Goal: Transaction & Acquisition: Subscribe to service/newsletter

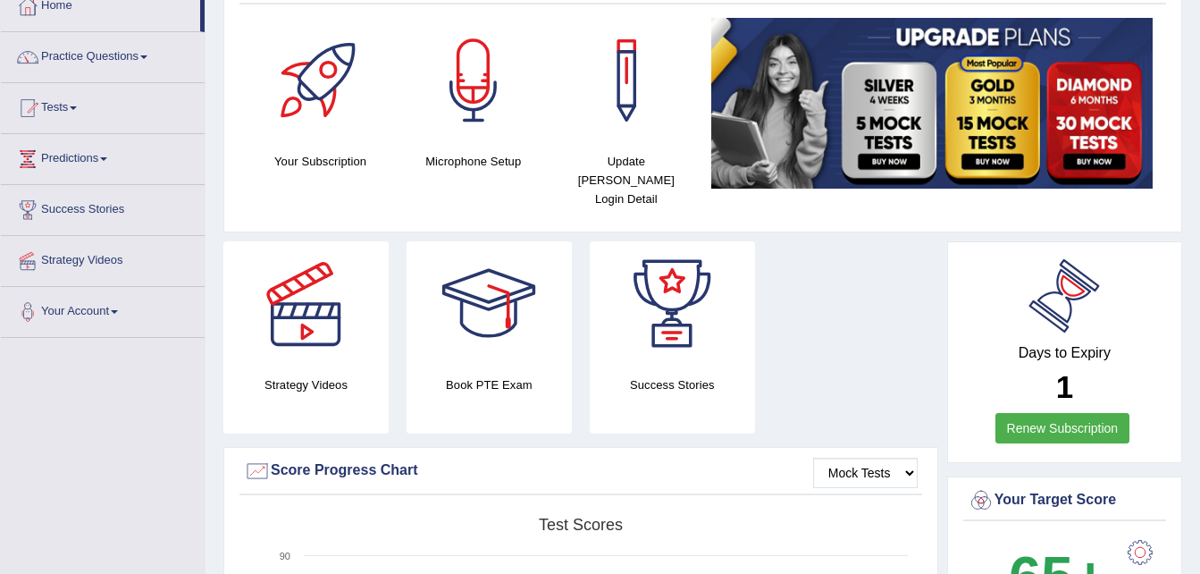
scroll to position [107, 0]
click at [1070, 413] on link "Renew Subscription" at bounding box center [1062, 428] width 135 height 30
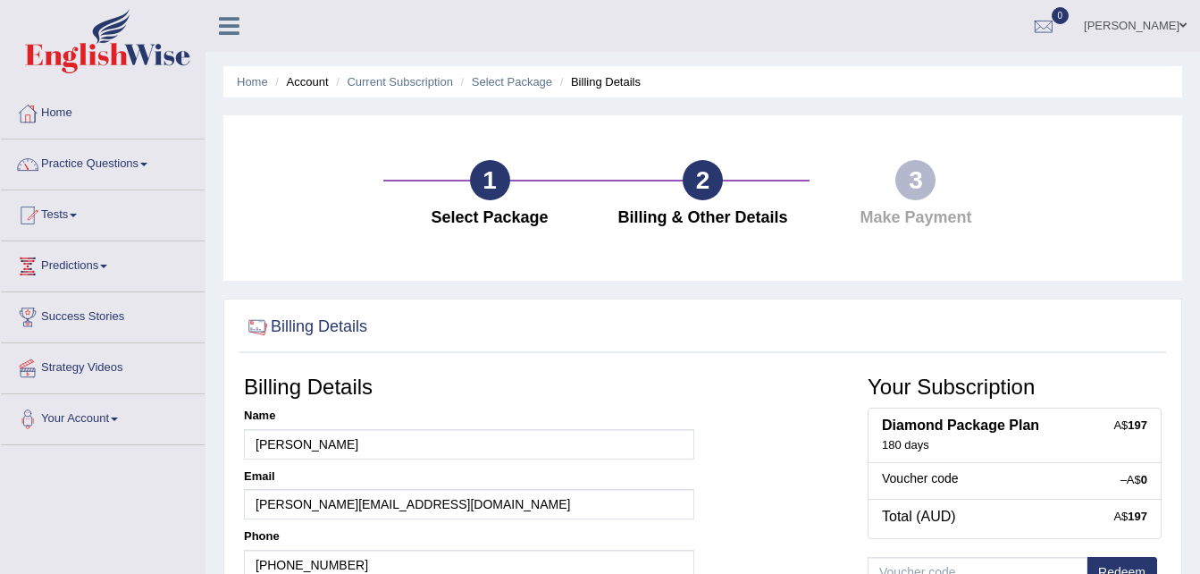
click at [1196, 571] on div "Home Account Current Subscription Select Package Billing Details 1 Select Packa…" at bounding box center [703, 447] width 994 height 894
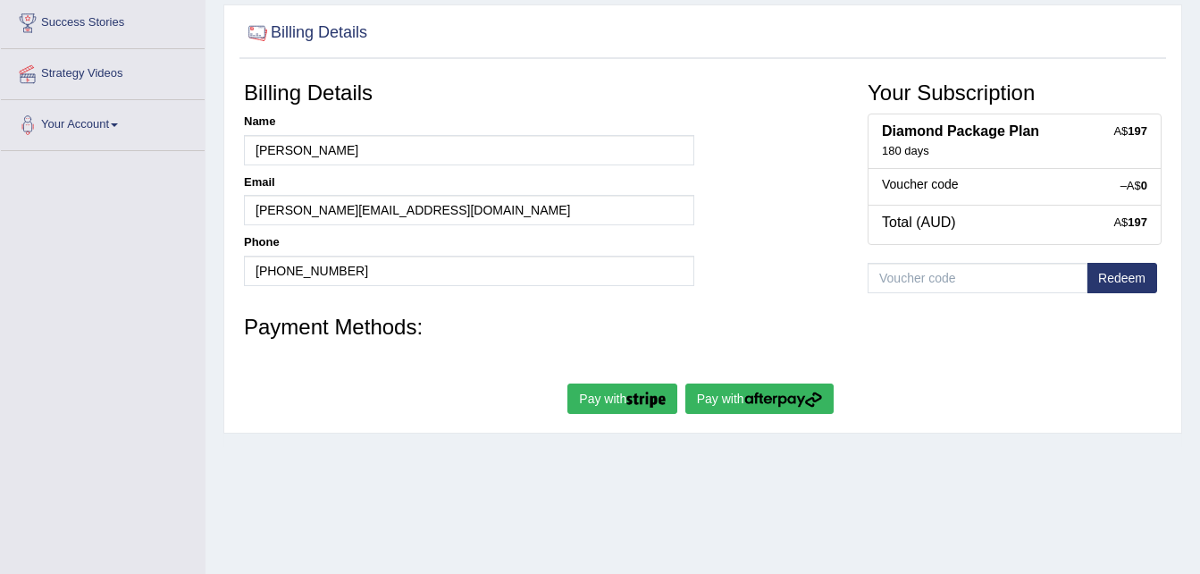
drag, startPoint x: 1196, startPoint y: 571, endPoint x: 1204, endPoint y: 558, distance: 15.6
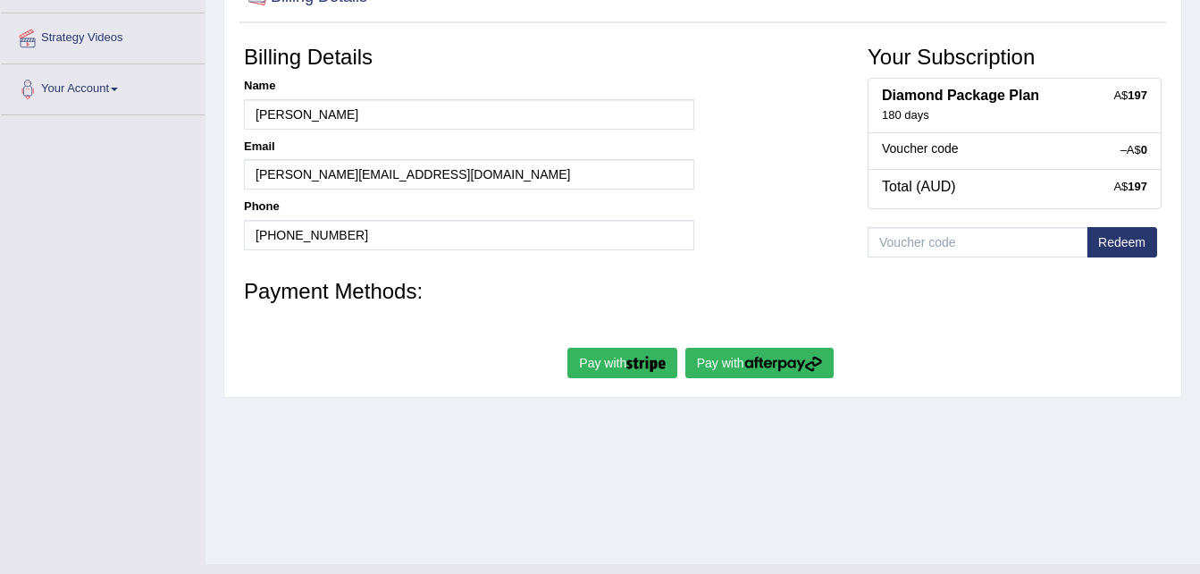
scroll to position [346, 0]
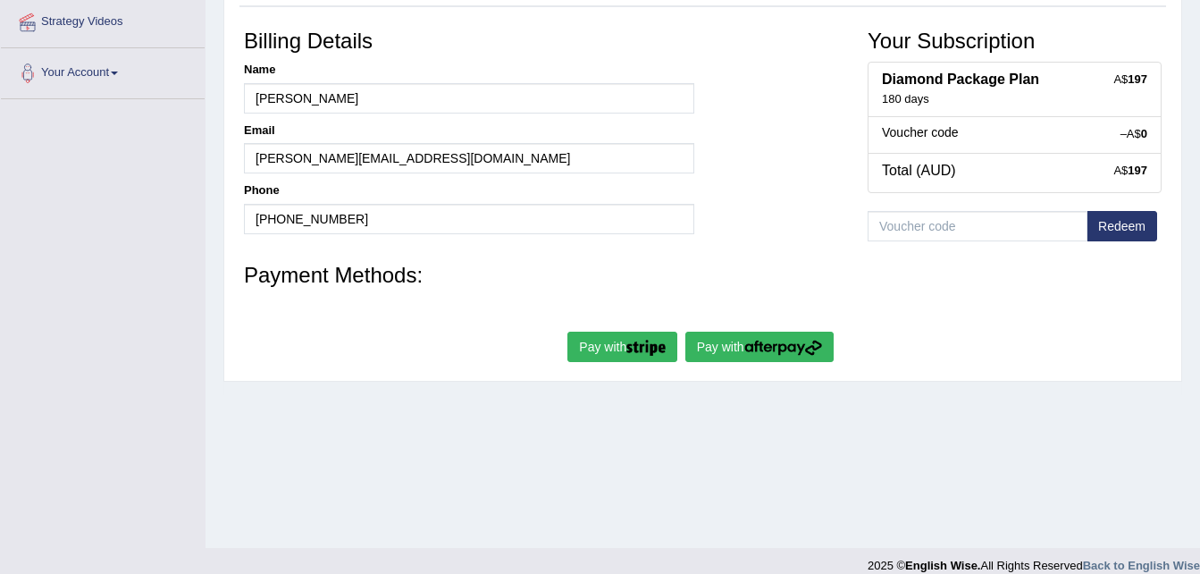
click at [606, 357] on button "Pay with" at bounding box center [622, 346] width 110 height 30
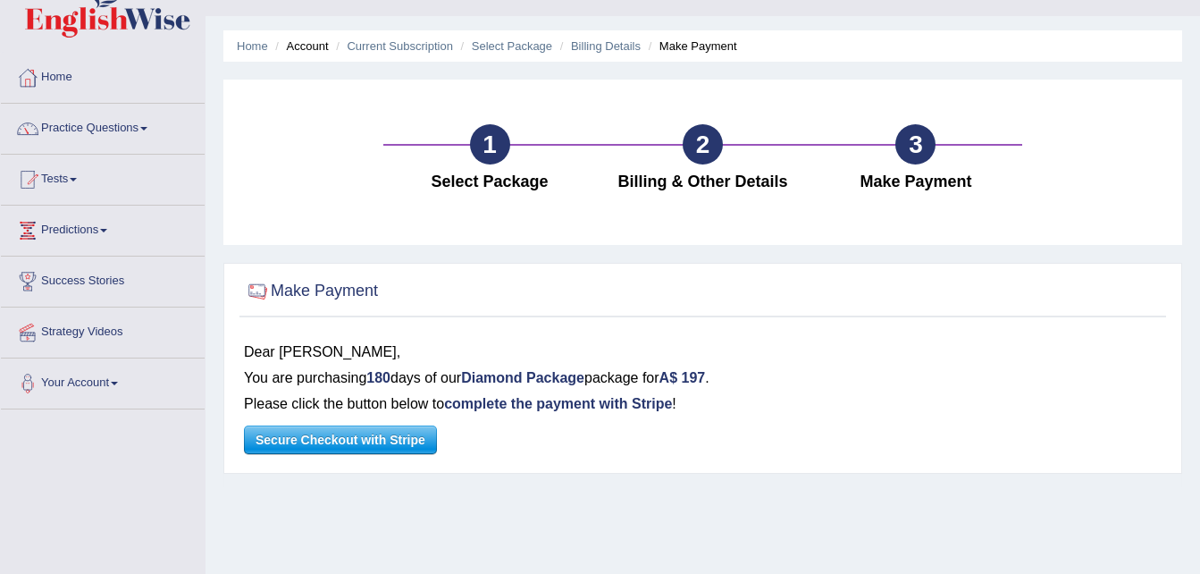
scroll to position [71, 0]
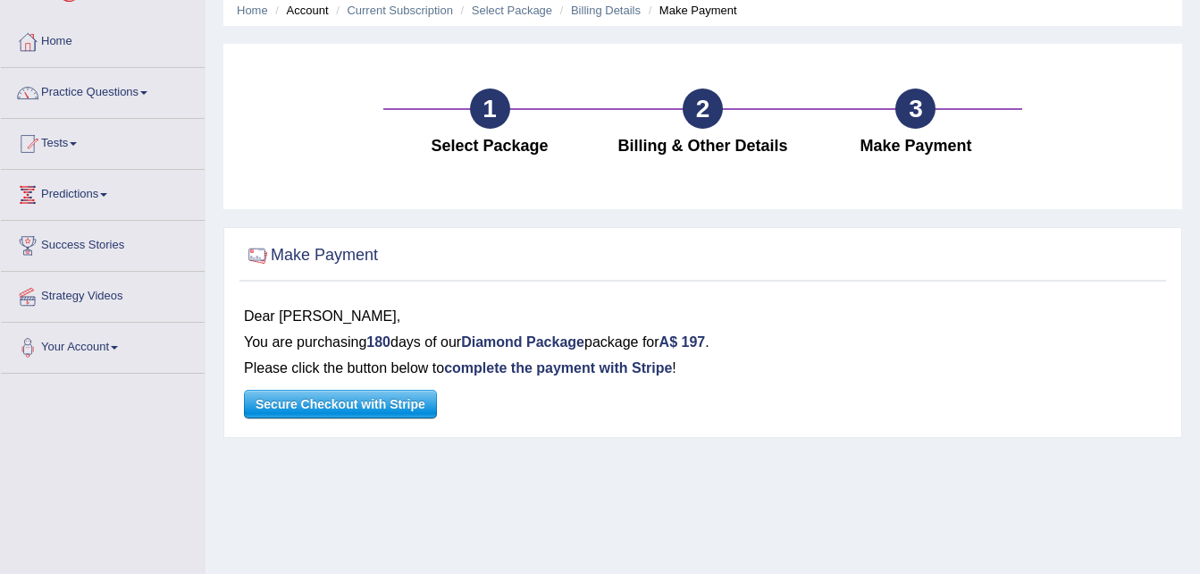
click at [299, 407] on span "Secure Checkout with Stripe" at bounding box center [340, 403] width 191 height 27
